Goal: Communication & Community: Answer question/provide support

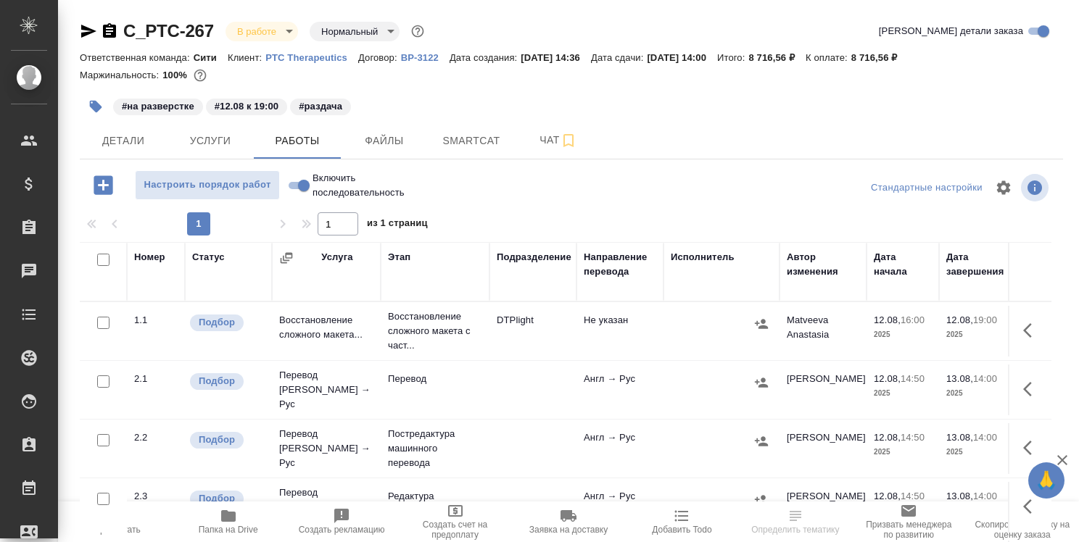
click at [229, 522] on icon "button" at bounding box center [228, 515] width 17 height 17
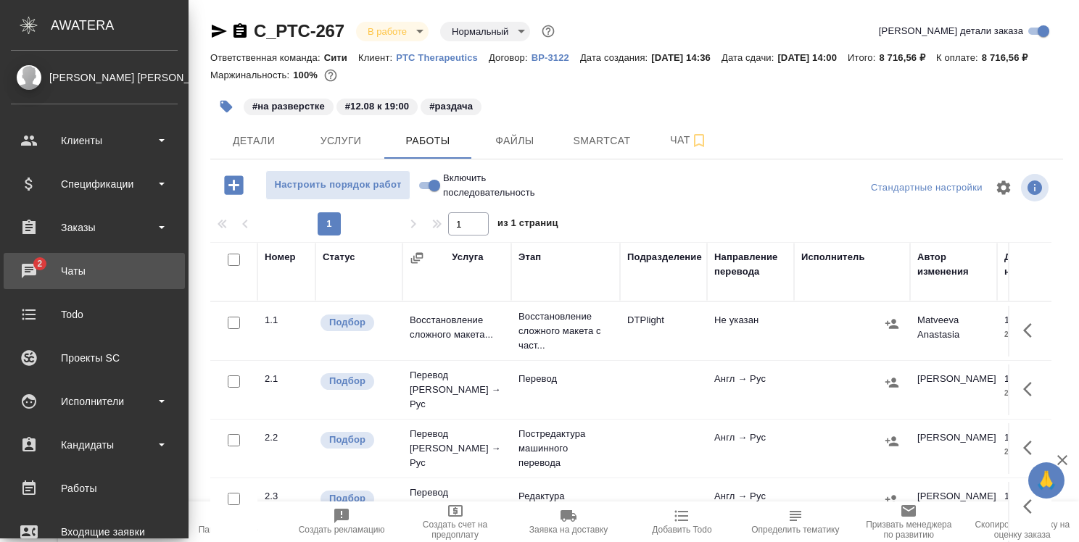
click at [45, 268] on div "Чаты" at bounding box center [94, 271] width 167 height 22
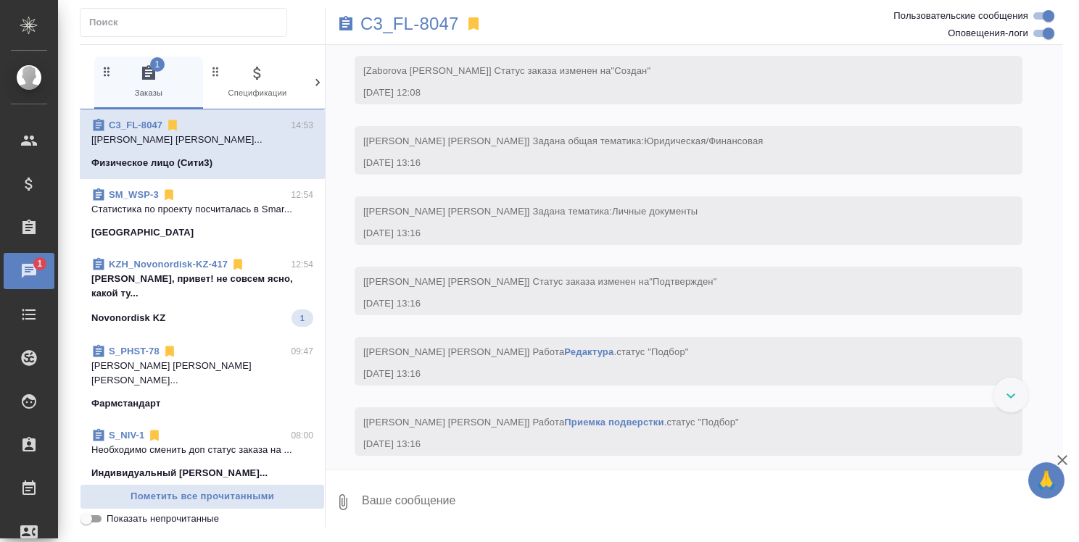
scroll to position [768, 0]
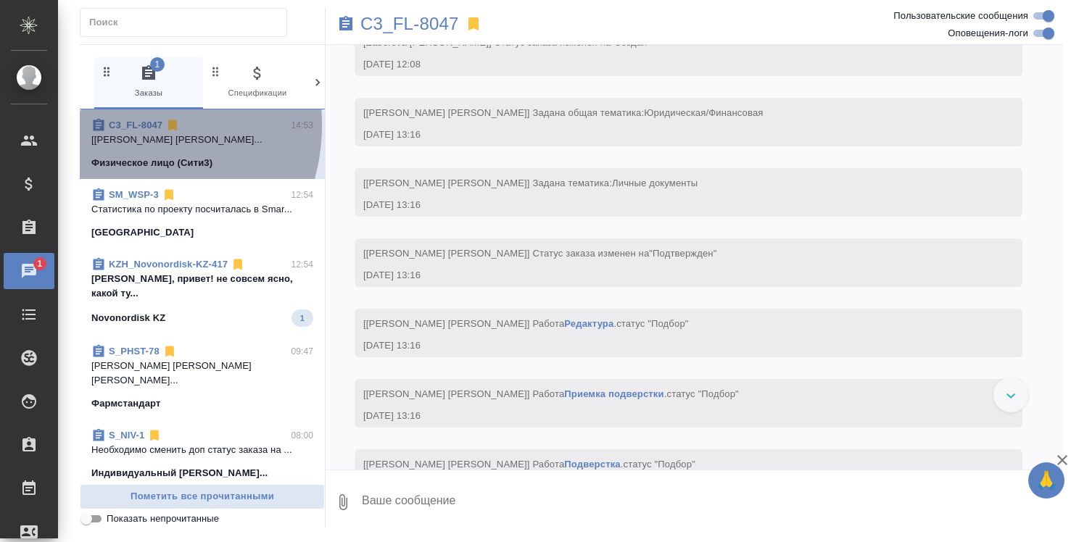
click at [120, 125] on link "C3_FL-8047" at bounding box center [136, 125] width 54 height 11
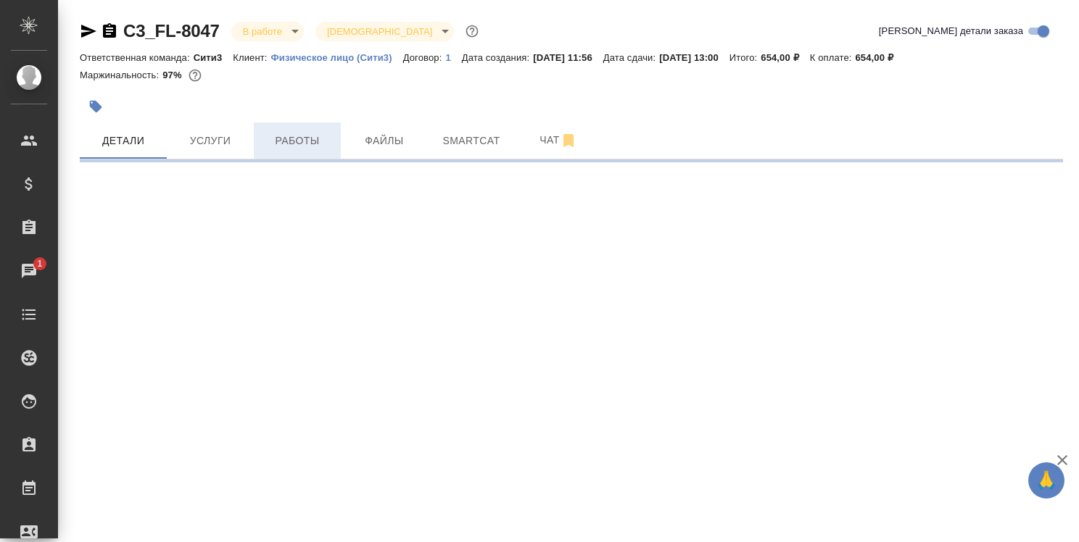
select select "RU"
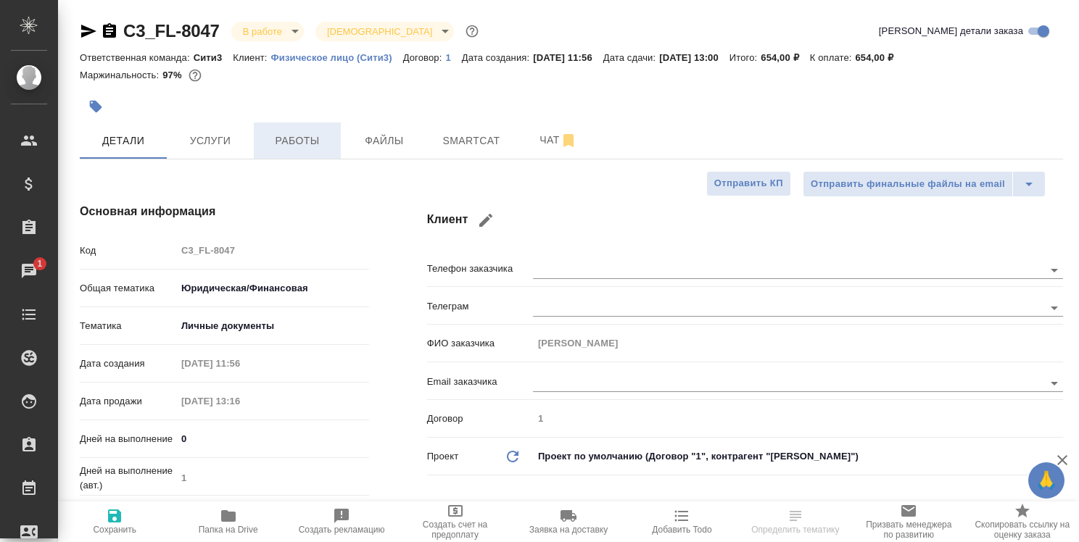
type textarea "x"
click at [319, 141] on span "Работы" at bounding box center [297, 141] width 70 height 18
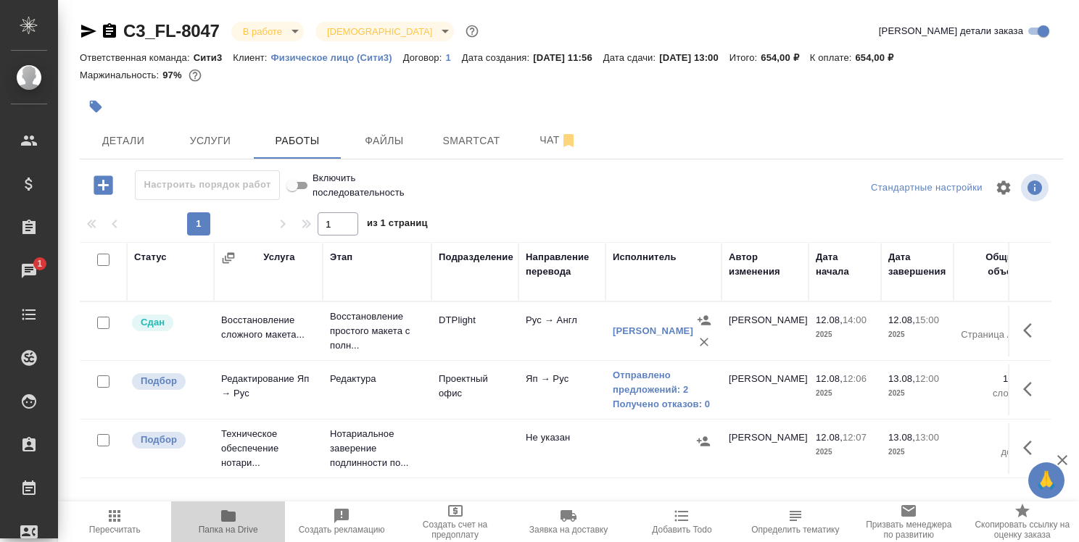
click at [234, 515] on icon "button" at bounding box center [228, 516] width 14 height 12
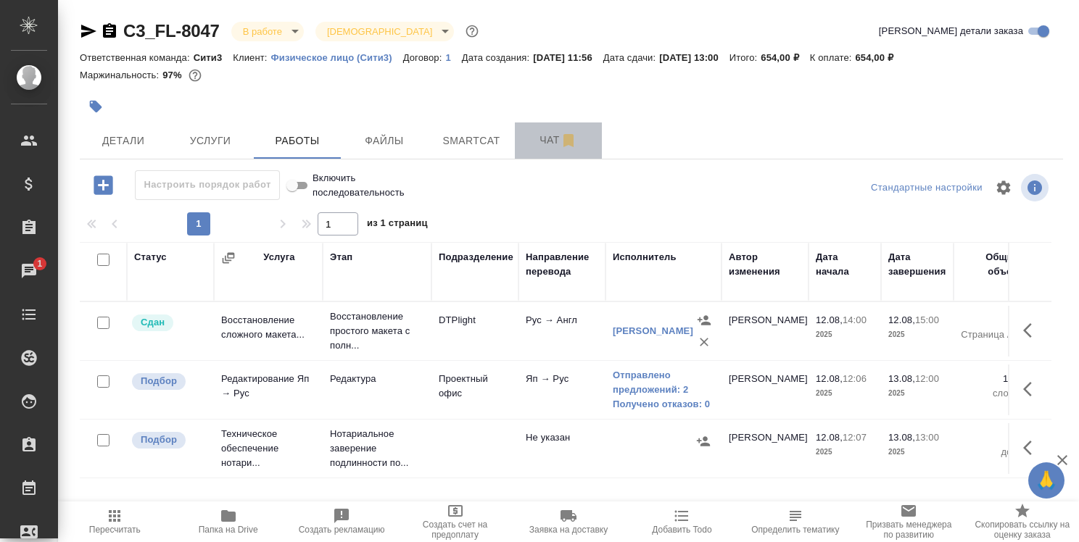
click at [551, 138] on span "Чат" at bounding box center [558, 140] width 70 height 18
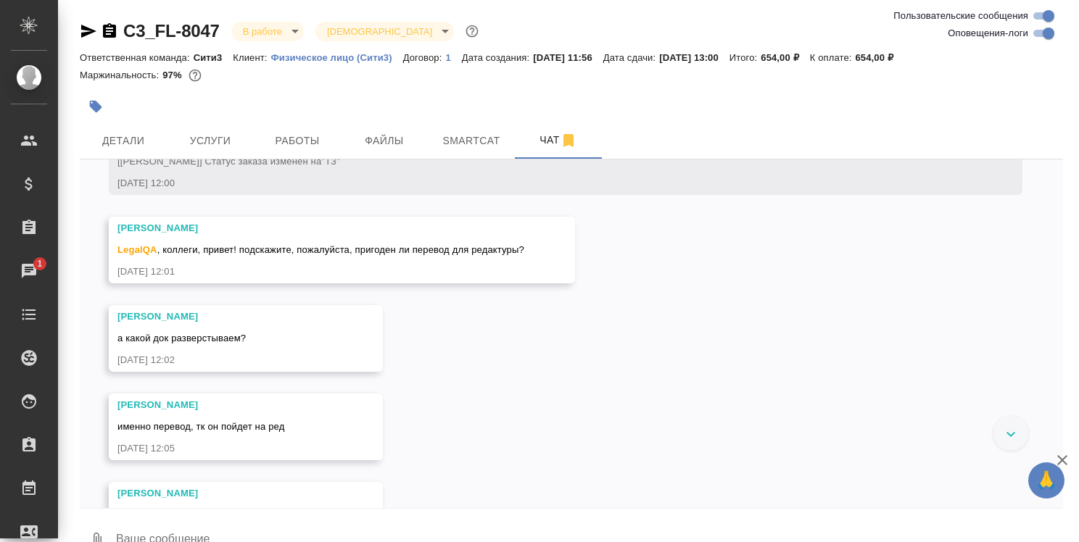
scroll to position [18, 0]
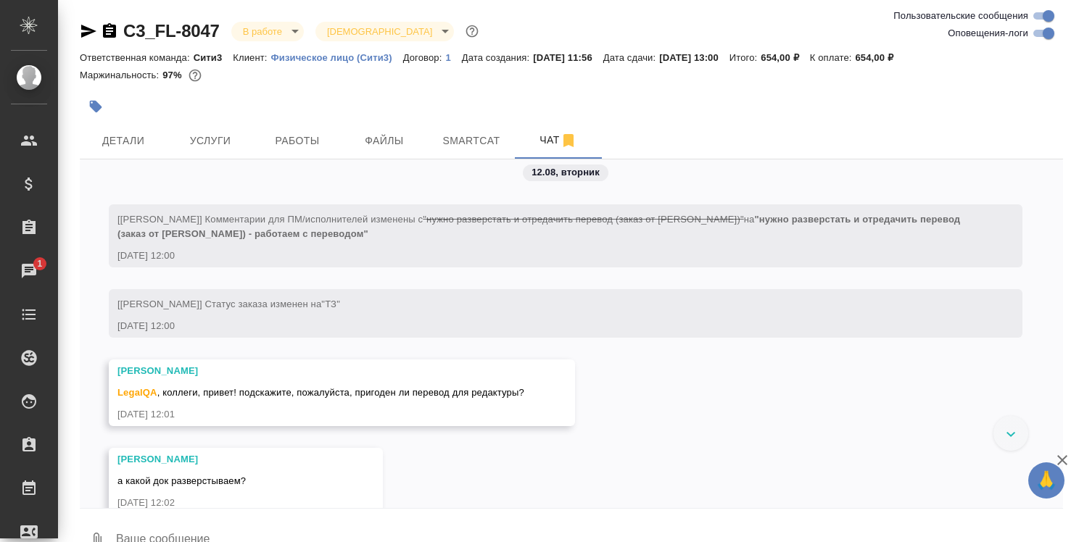
click at [223, 531] on textarea at bounding box center [589, 540] width 948 height 49
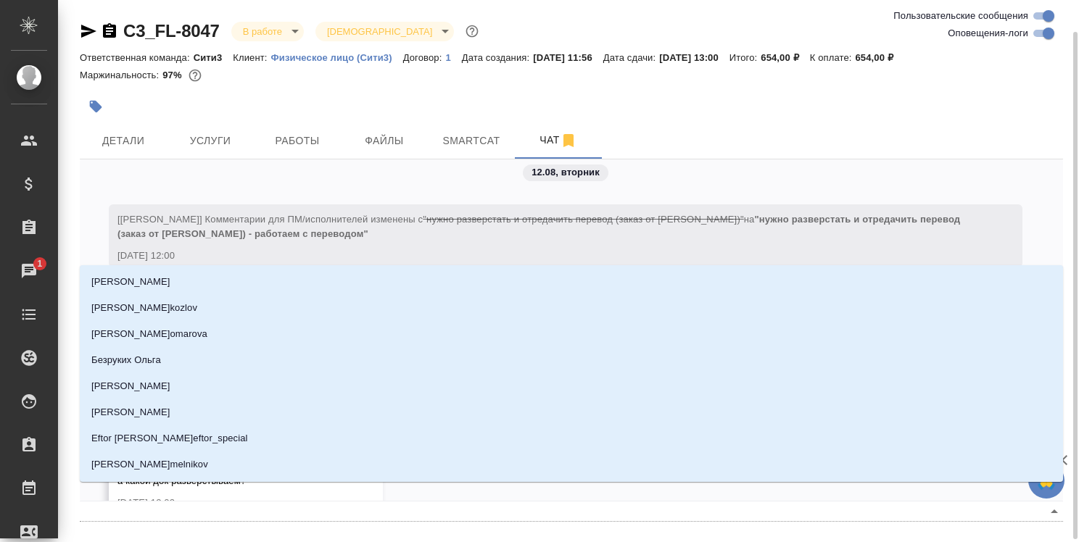
scroll to position [17, 0]
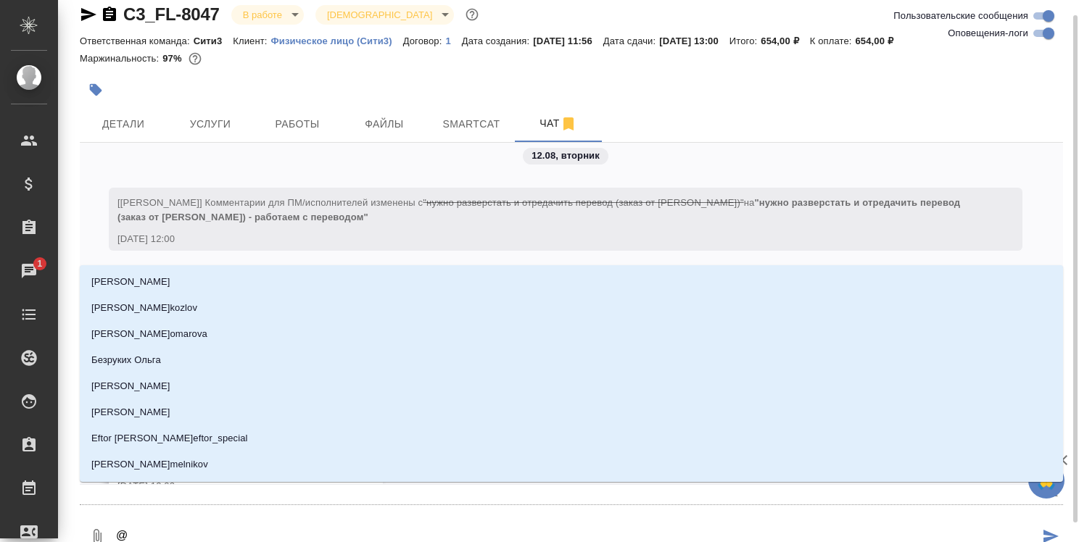
type textarea "@н"
type input "н"
type textarea "@ни"
type input "ни"
type textarea "@ник"
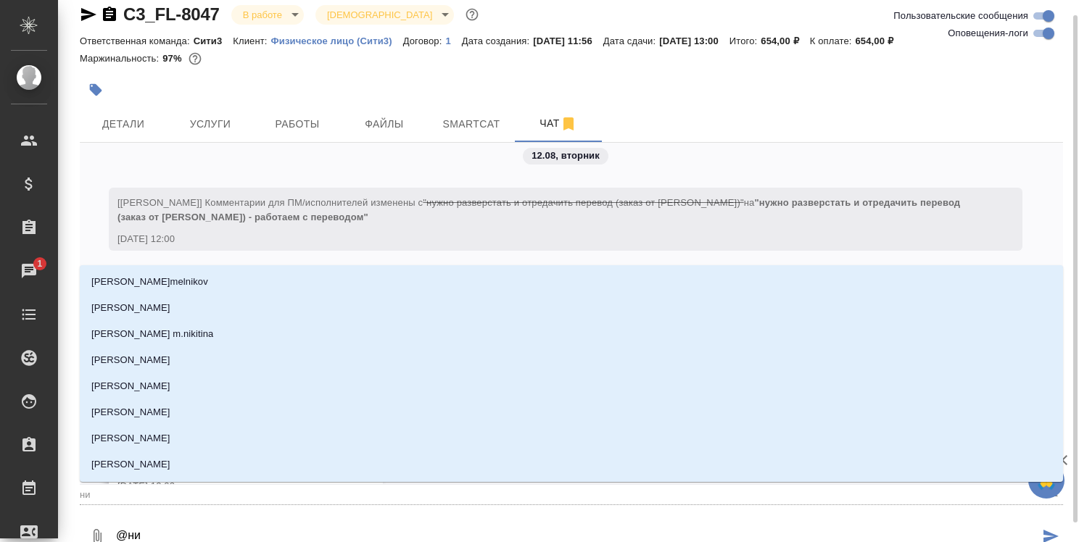
type input "ник"
type textarea "@ники"
type input "ники"
type textarea "@никит"
type input "никит"
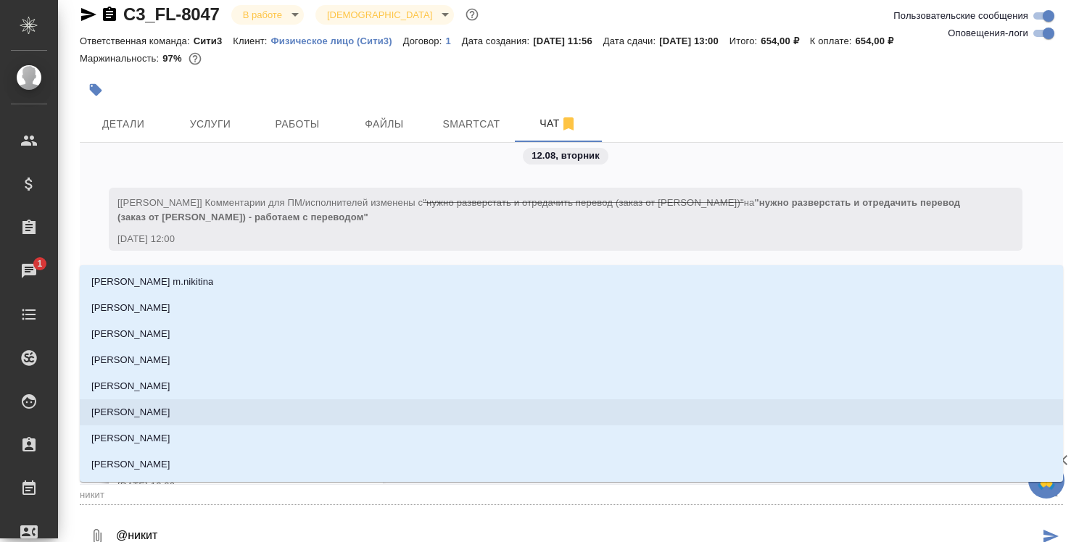
click at [363, 409] on li "[PERSON_NAME]" at bounding box center [571, 412] width 983 height 26
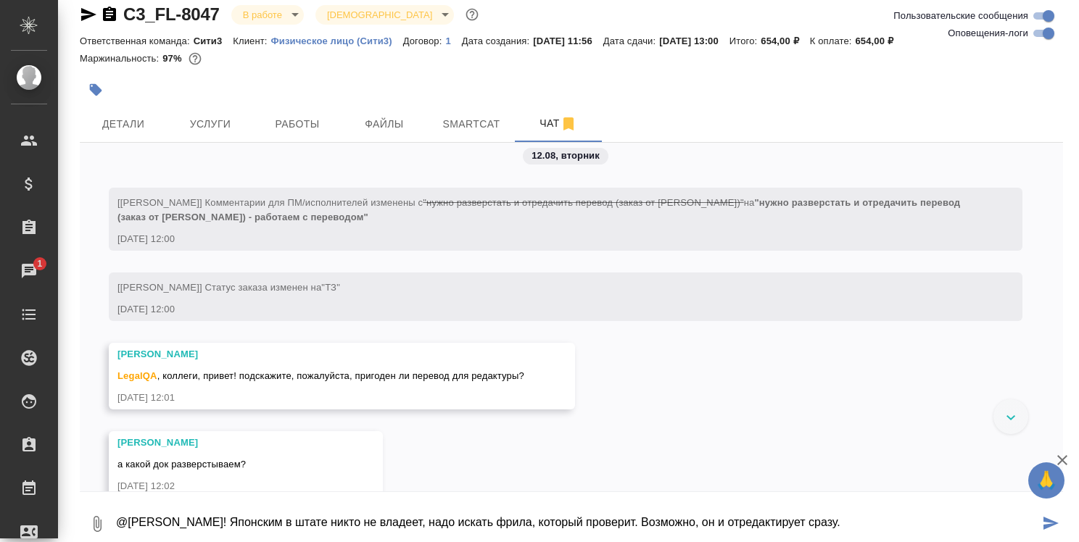
type textarea "@Никитина Татьяна Привет! Японским в штате никто не владеет, надо искать фрила,…"
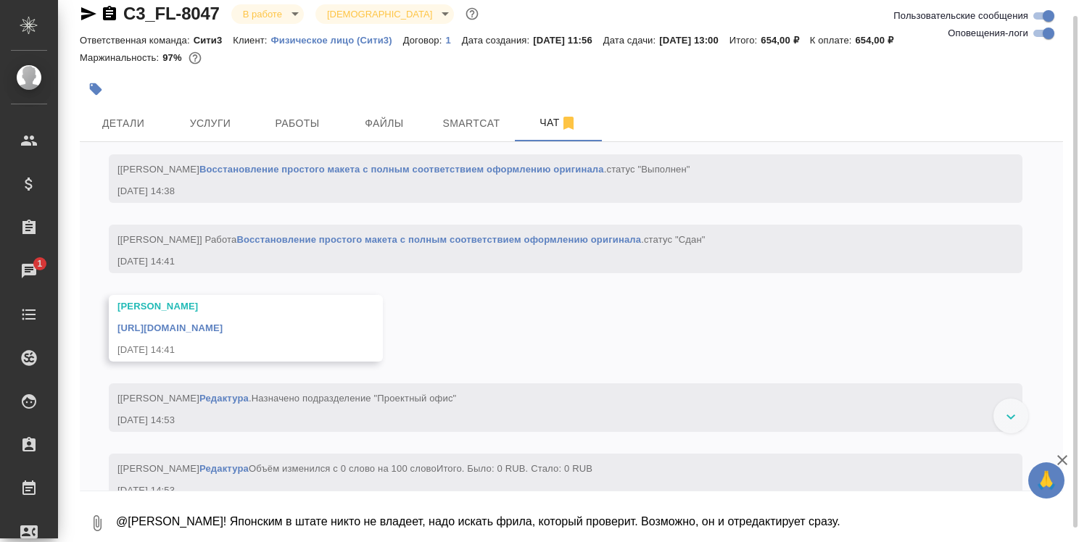
scroll to position [2786, 0]
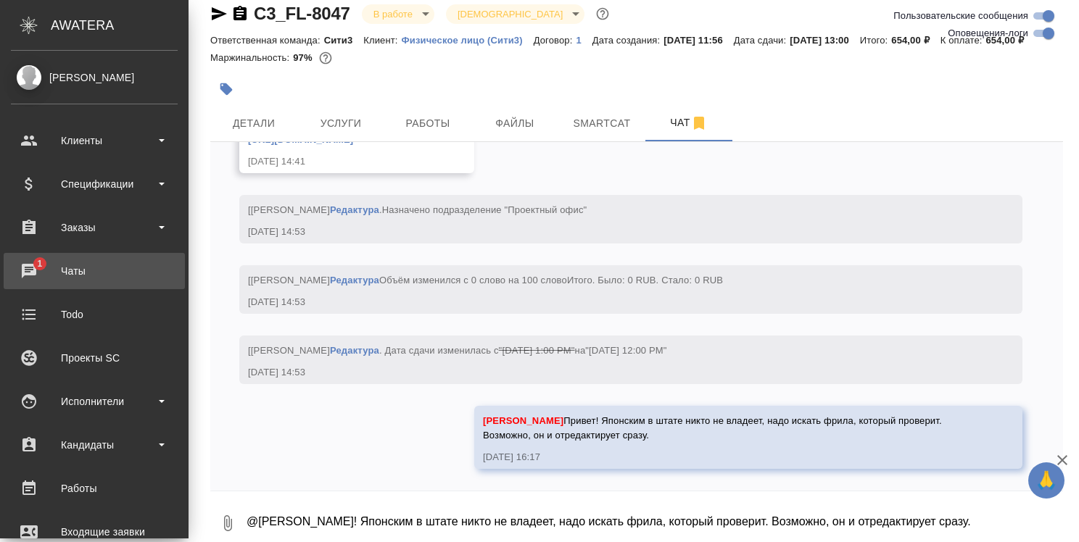
click at [40, 266] on div "Чаты" at bounding box center [94, 271] width 167 height 22
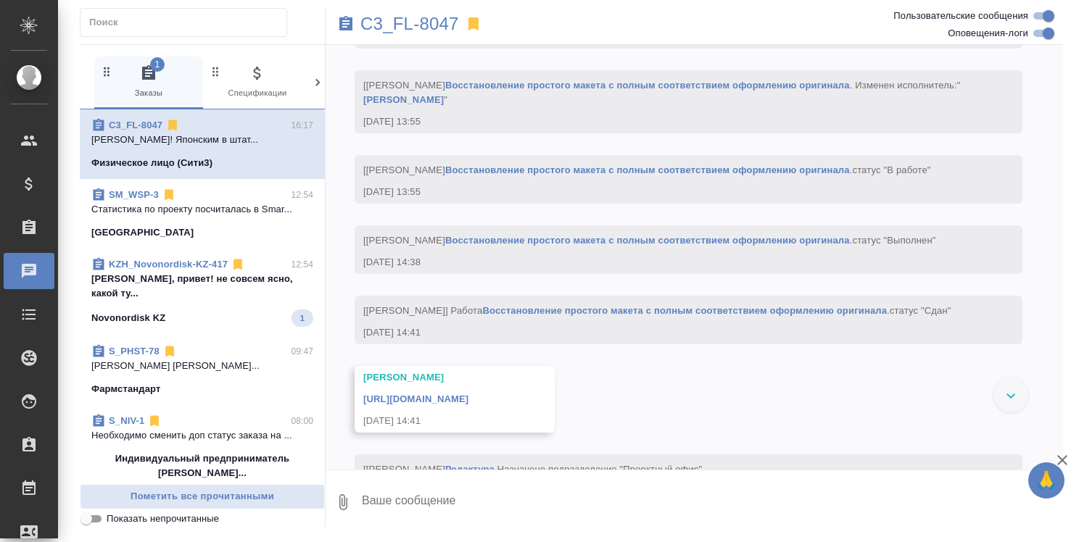
scroll to position [2884, 0]
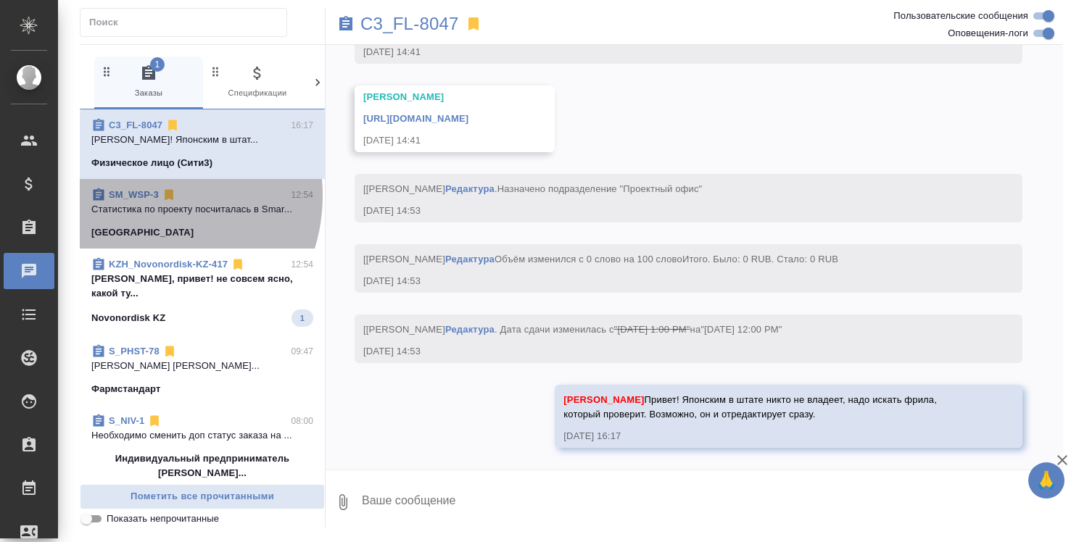
click at [141, 196] on link "SM_WSP-3" at bounding box center [134, 194] width 50 height 11
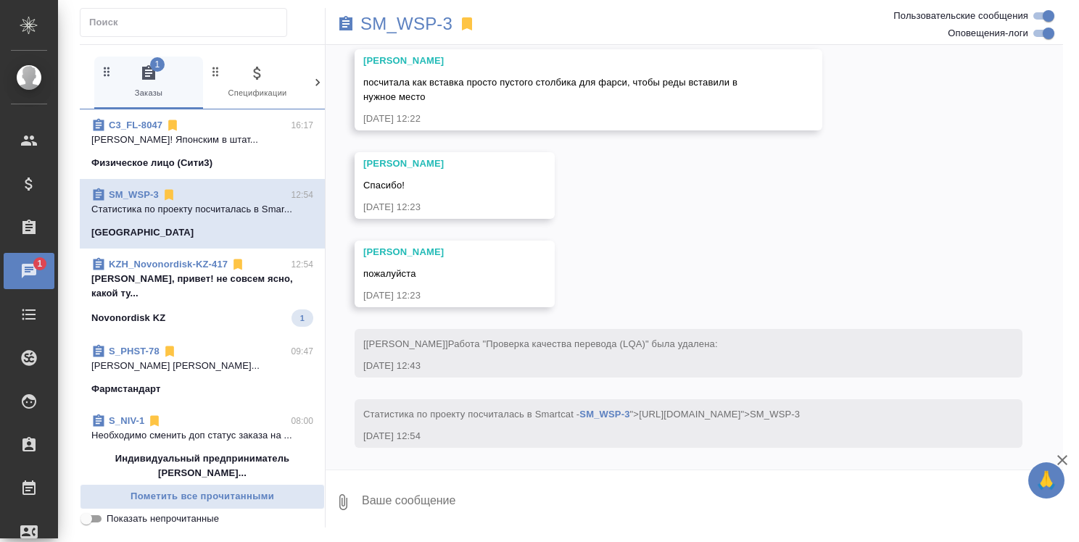
scroll to position [1198, 0]
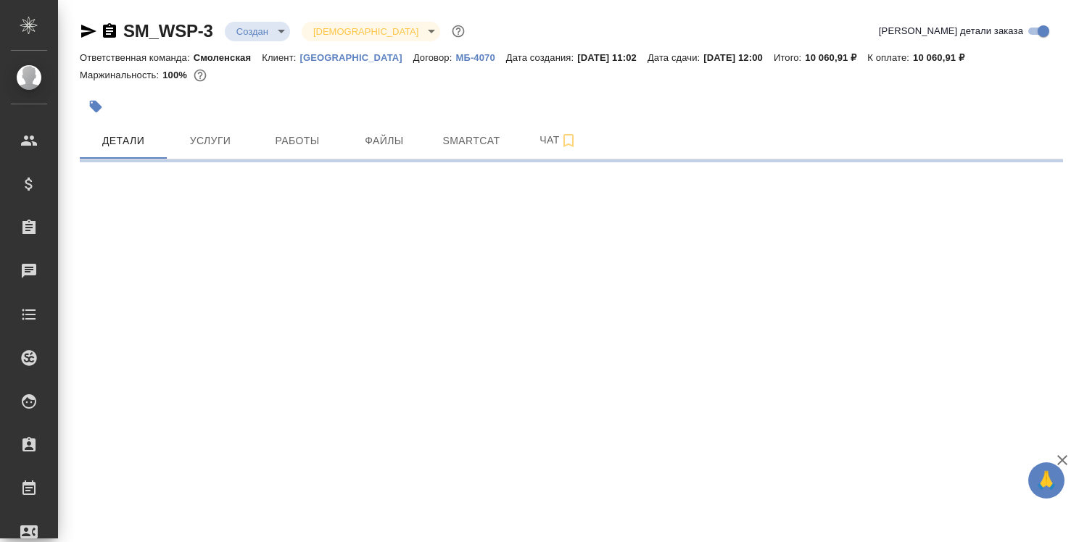
select select "RU"
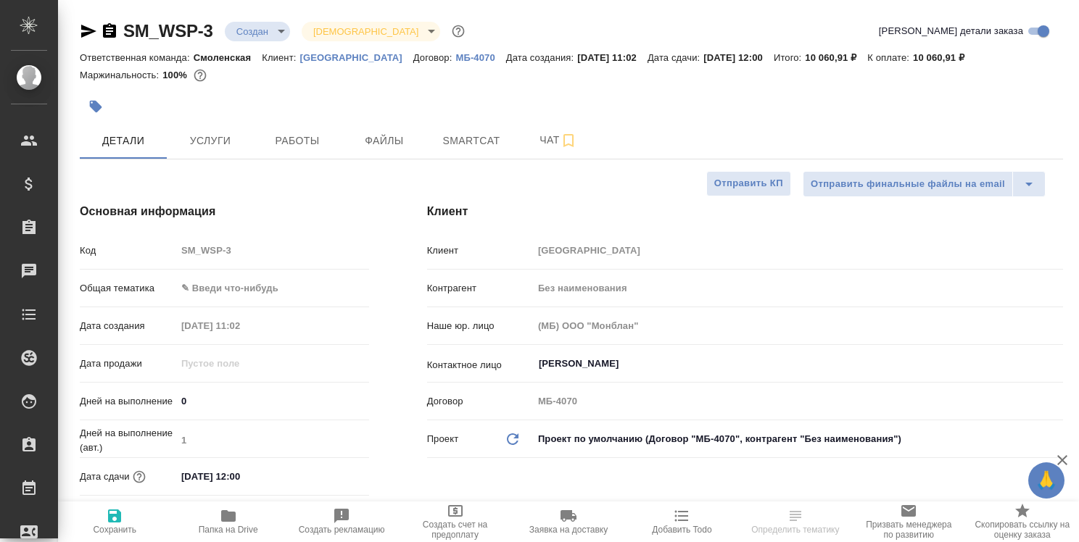
type textarea "x"
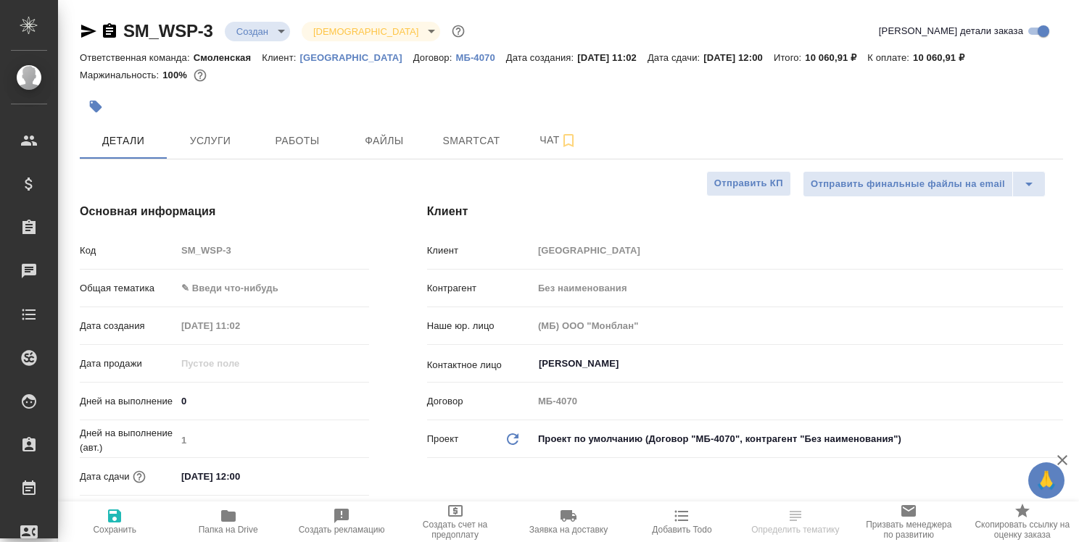
type textarea "x"
click at [552, 141] on span "Чат" at bounding box center [558, 140] width 70 height 18
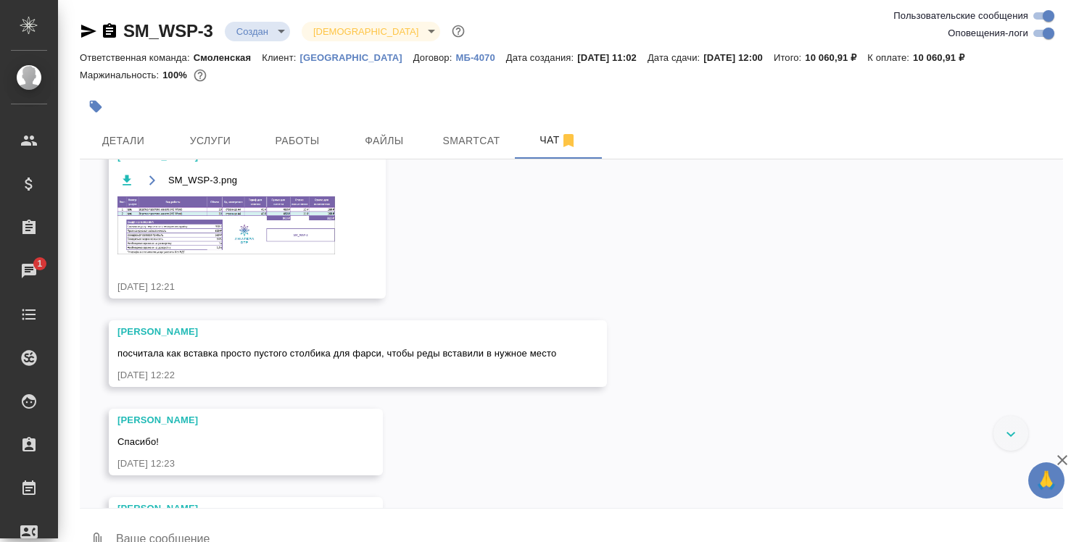
scroll to position [1216, 0]
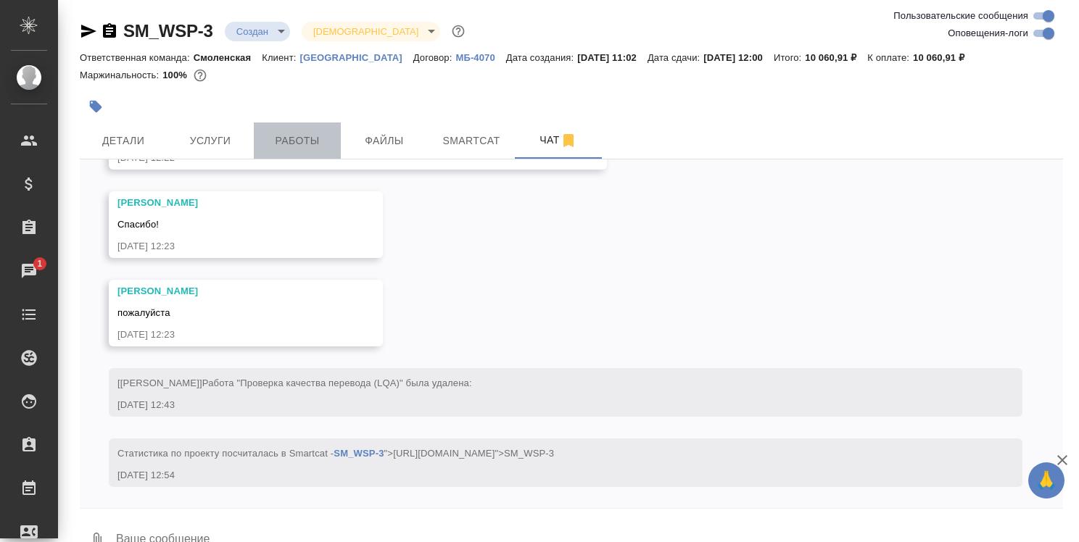
click at [307, 140] on span "Работы" at bounding box center [297, 141] width 70 height 18
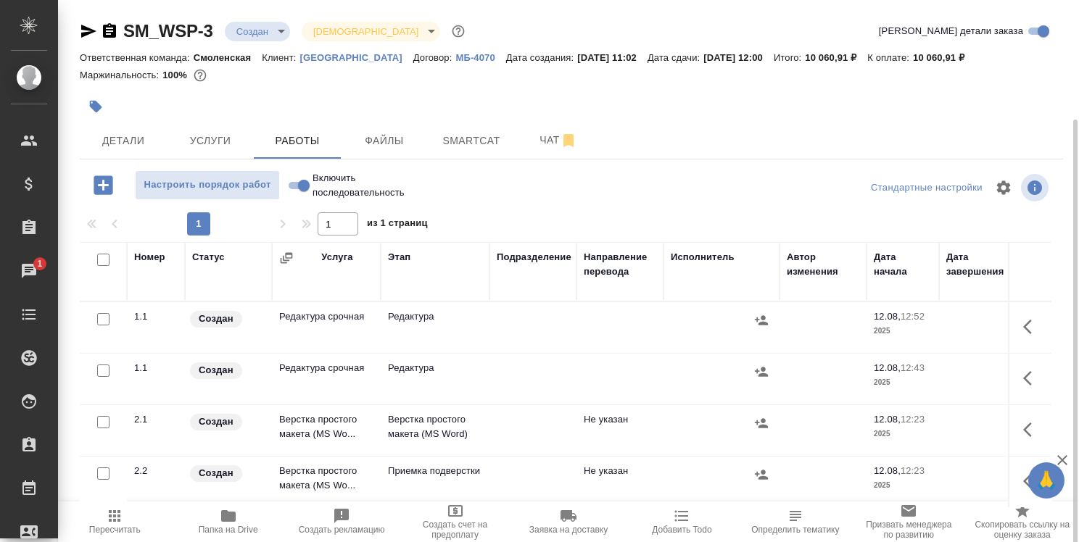
scroll to position [63, 0]
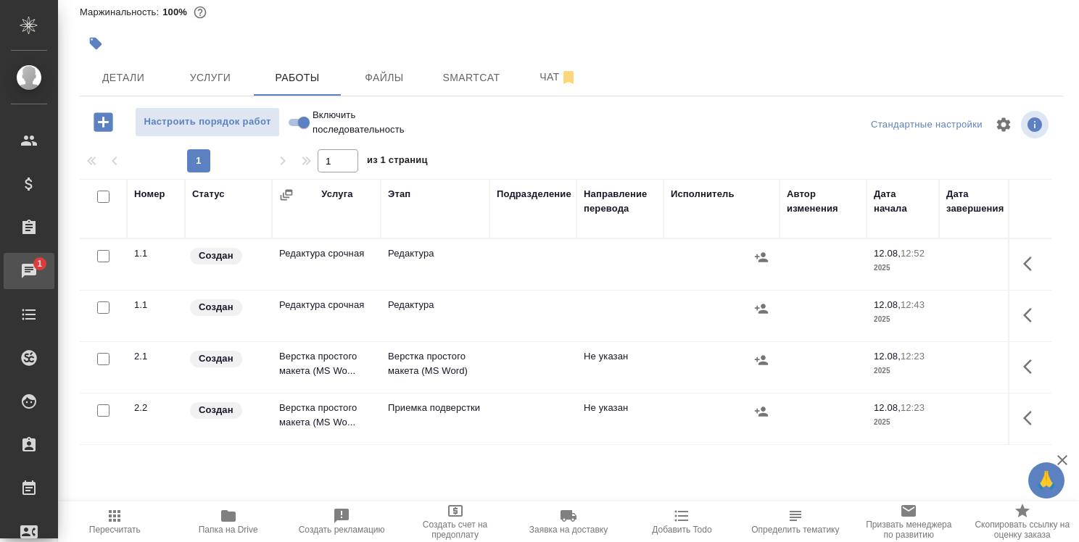
click at [29, 268] on div "Чаты" at bounding box center [11, 271] width 36 height 22
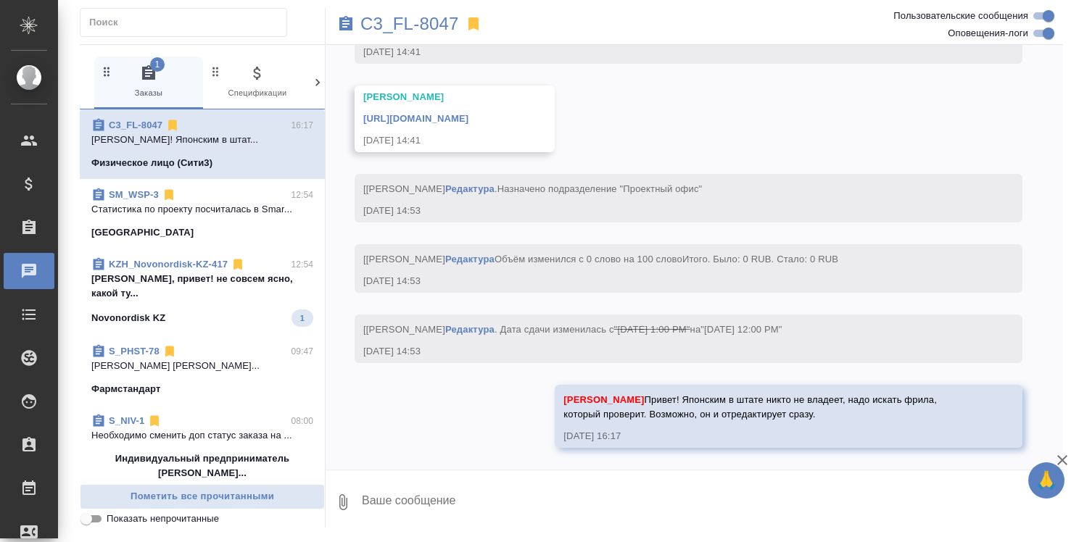
scroll to position [2883, 0]
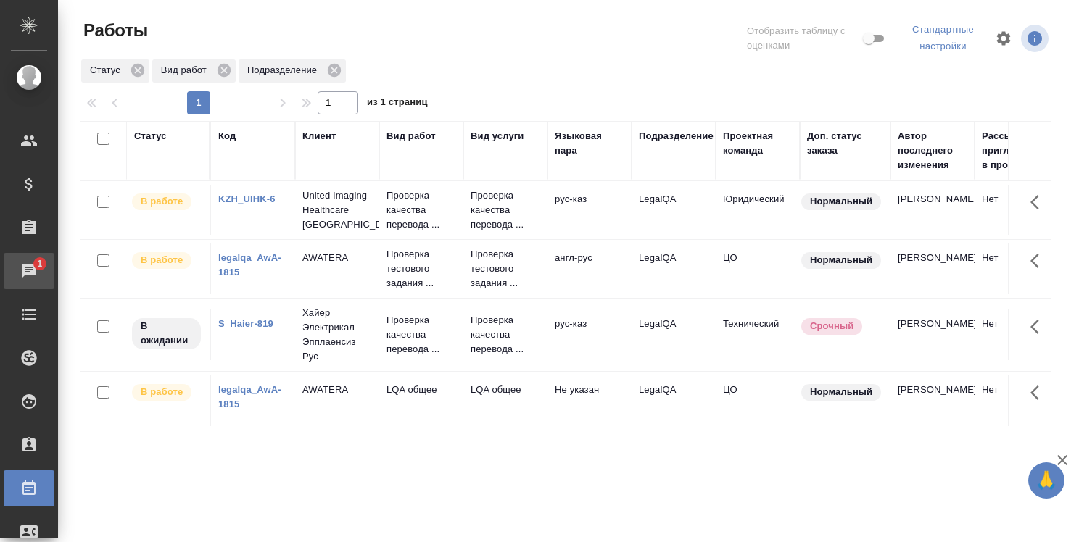
click at [29, 270] on div "Чаты" at bounding box center [11, 271] width 36 height 22
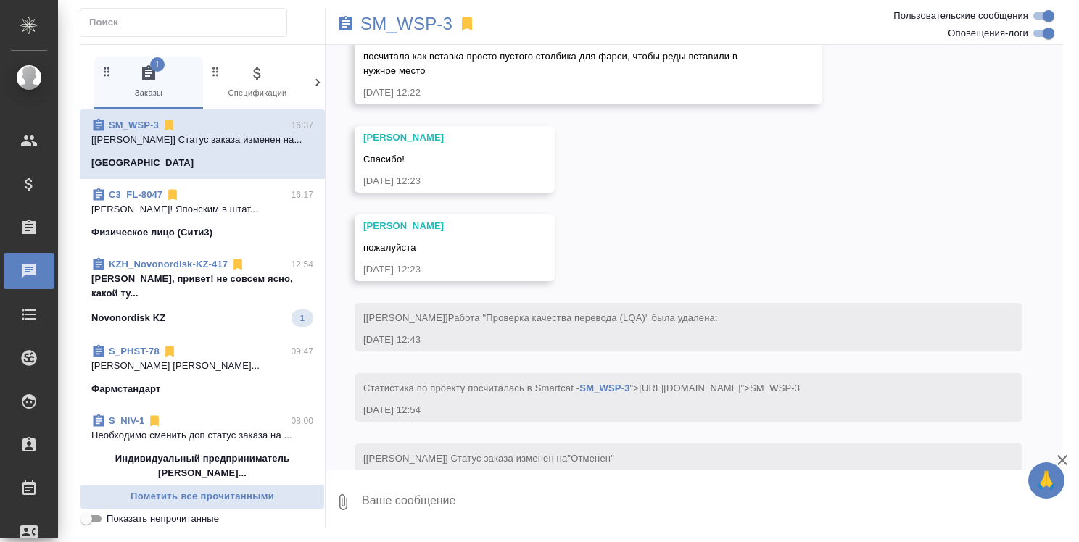
scroll to position [1267, 0]
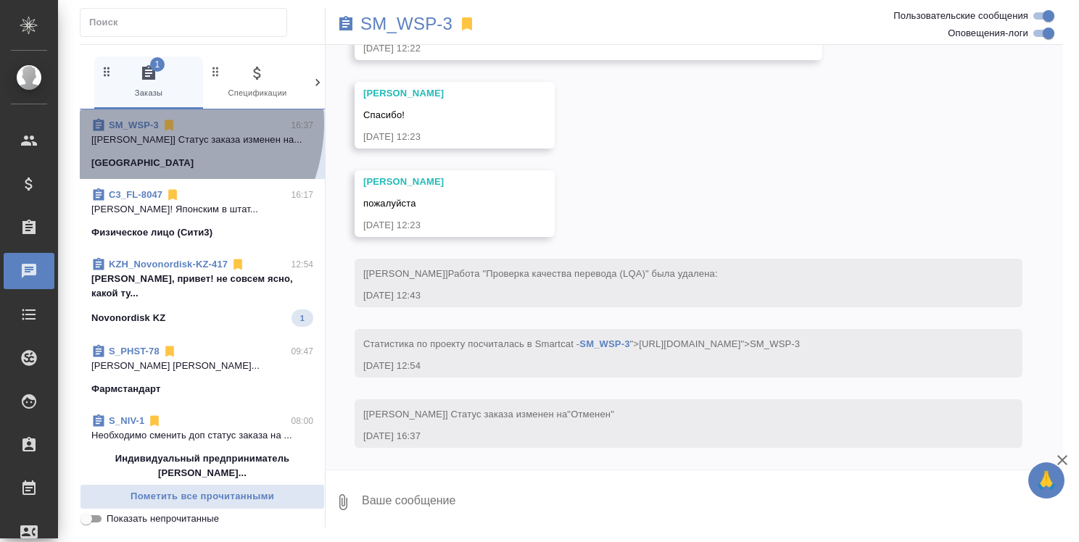
click at [146, 123] on link "SM_WSP-3" at bounding box center [134, 125] width 50 height 11
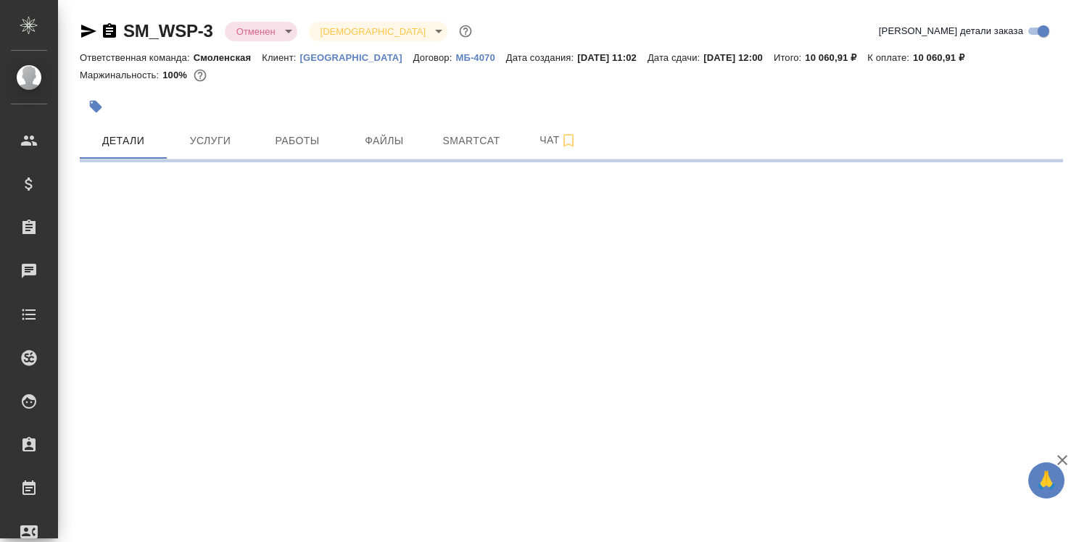
select select "RU"
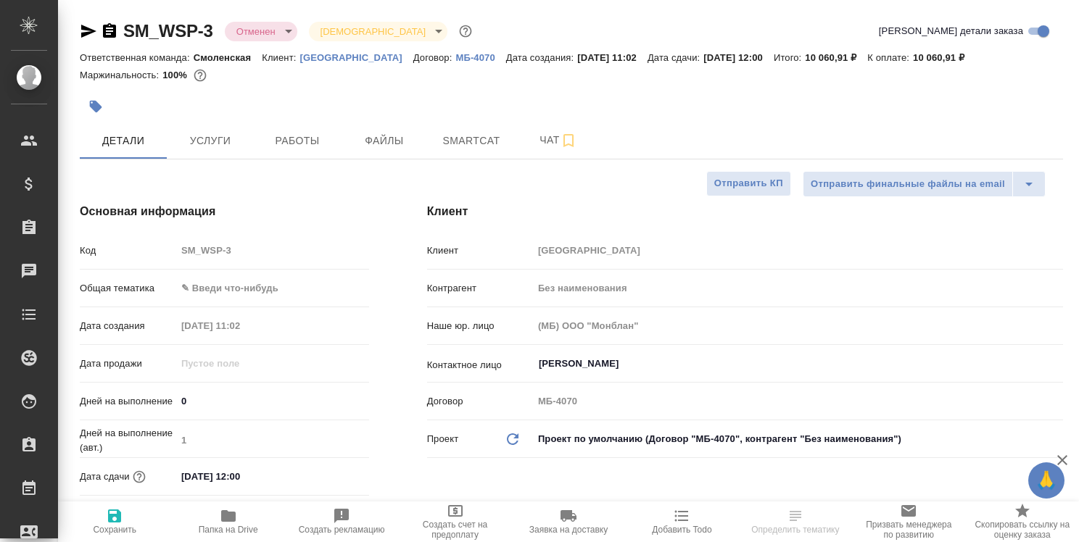
type textarea "x"
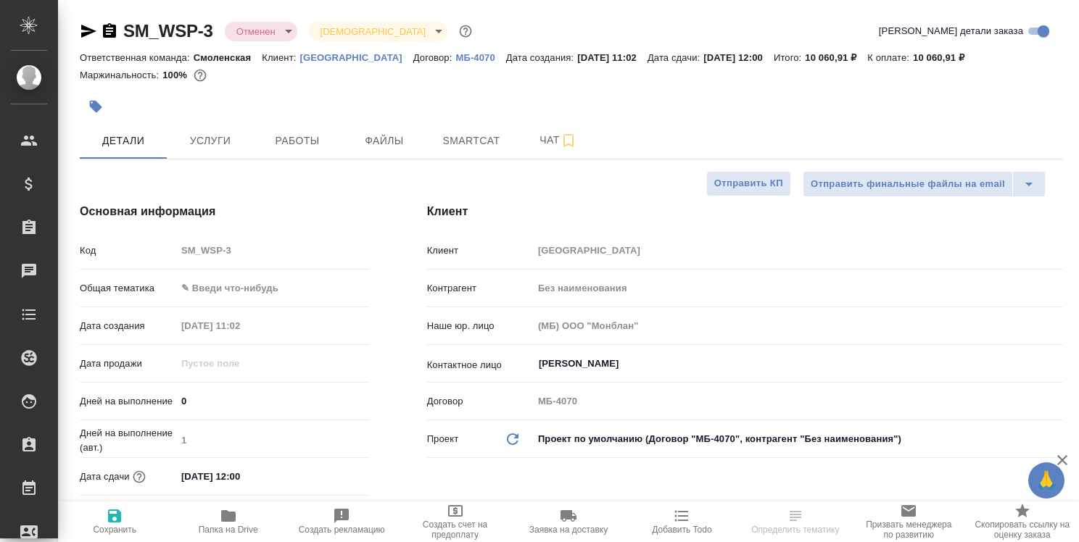
type textarea "x"
click at [299, 139] on span "Работы" at bounding box center [297, 141] width 70 height 18
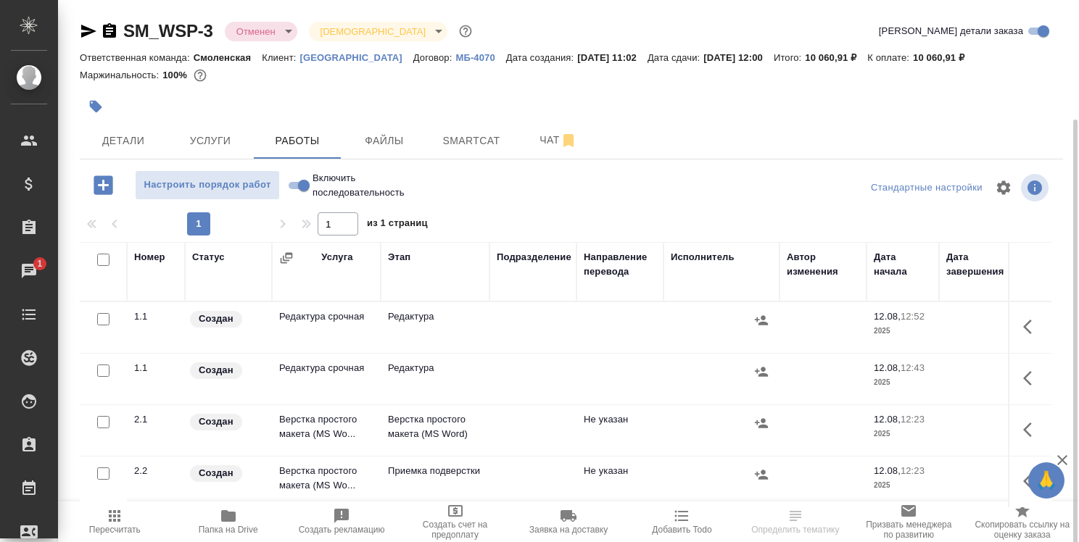
scroll to position [63, 0]
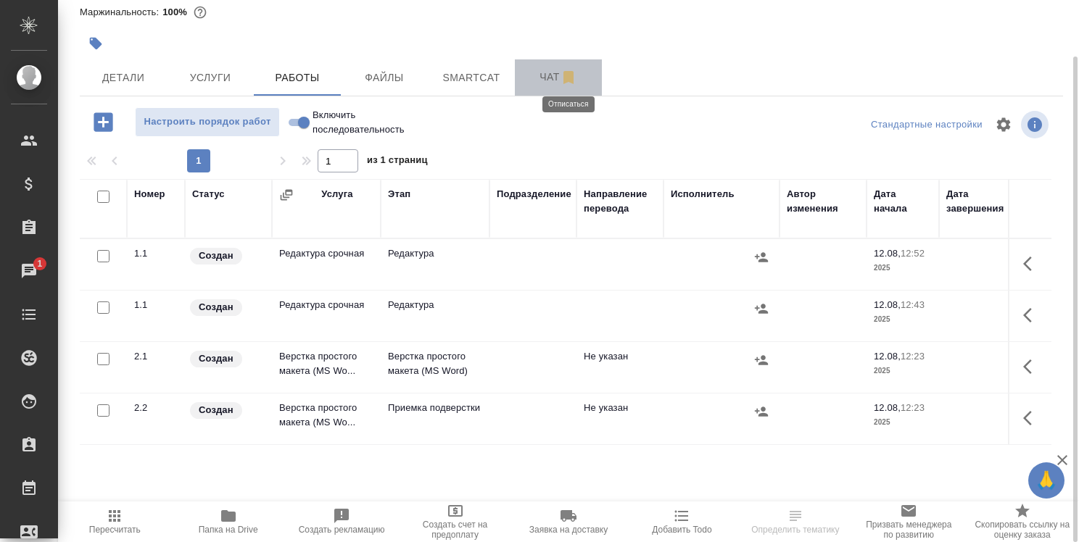
click at [568, 75] on icon "button" at bounding box center [568, 77] width 10 height 13
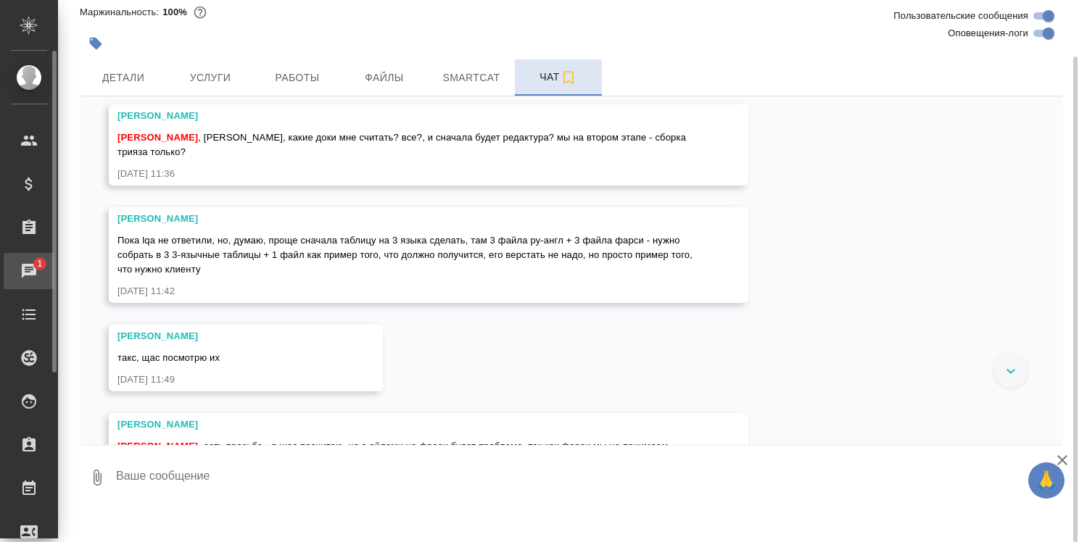
scroll to position [32, 0]
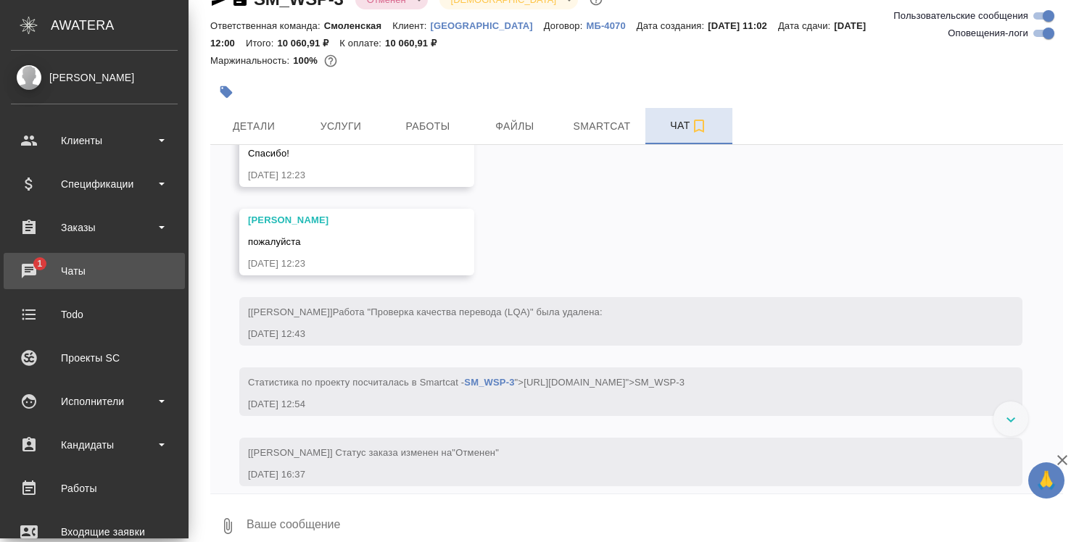
click at [70, 271] on div "Чаты" at bounding box center [94, 271] width 167 height 22
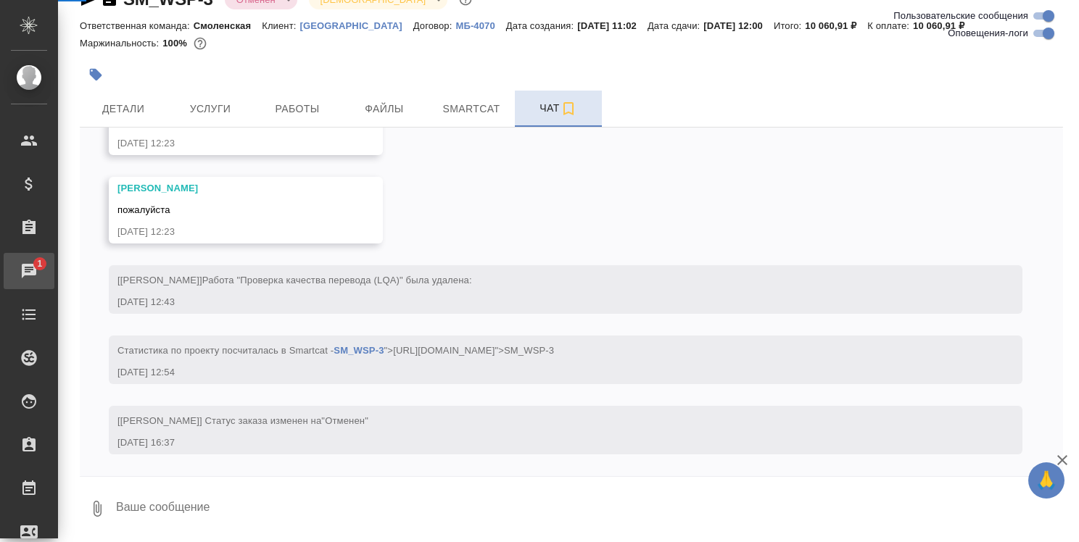
scroll to position [1272, 0]
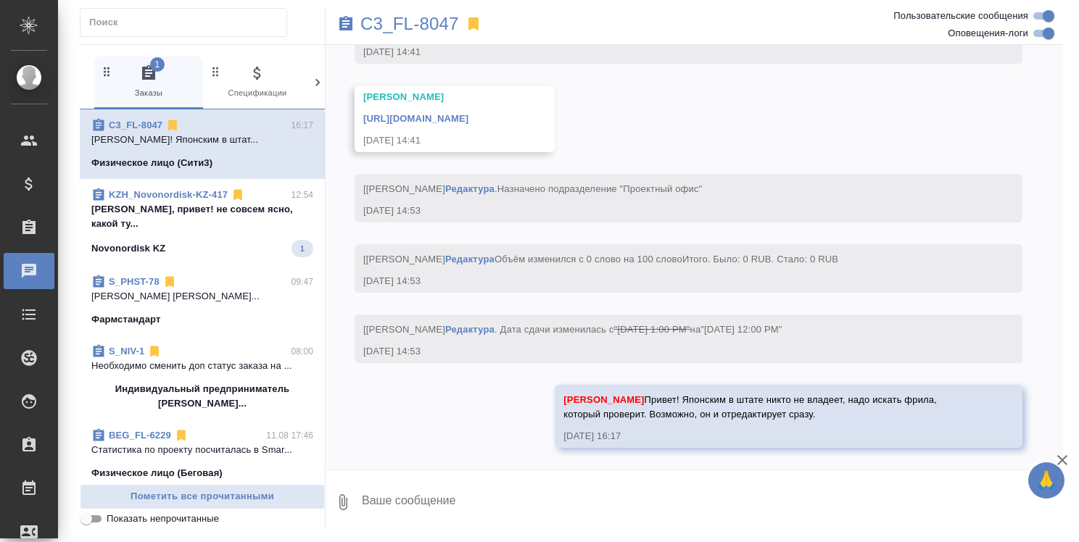
scroll to position [2884, 0]
